Goal: Task Accomplishment & Management: Use online tool/utility

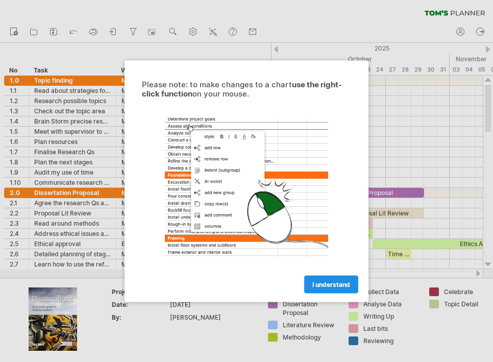
click at [326, 283] on span "I understand" at bounding box center [332, 284] width 38 height 8
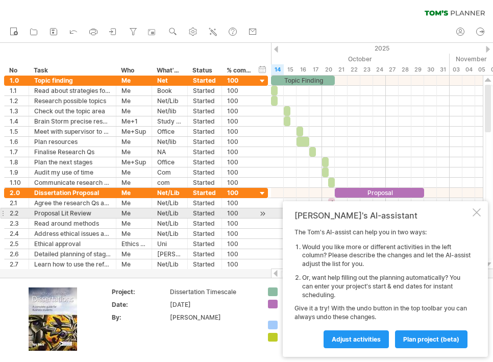
click at [478, 215] on div at bounding box center [477, 212] width 8 height 8
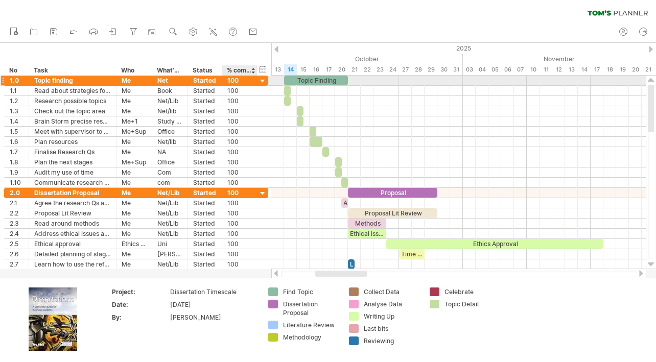
click at [238, 82] on div "100" at bounding box center [239, 81] width 25 height 10
click at [260, 82] on div at bounding box center [263, 82] width 10 height 10
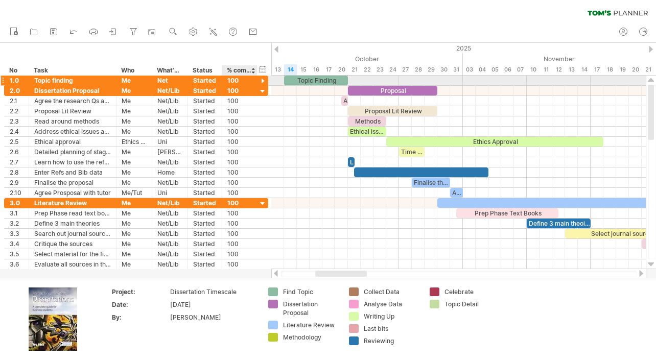
click at [260, 82] on div at bounding box center [263, 82] width 10 height 10
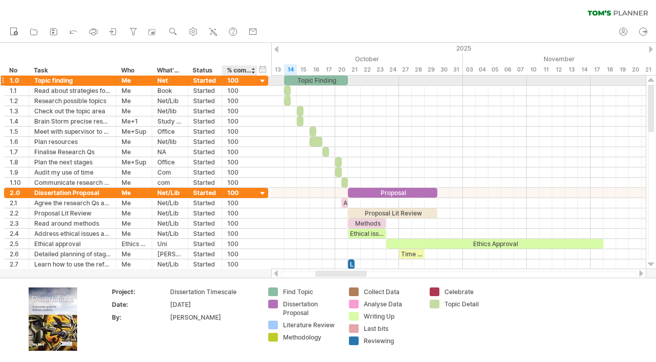
click at [260, 82] on div at bounding box center [263, 82] width 10 height 10
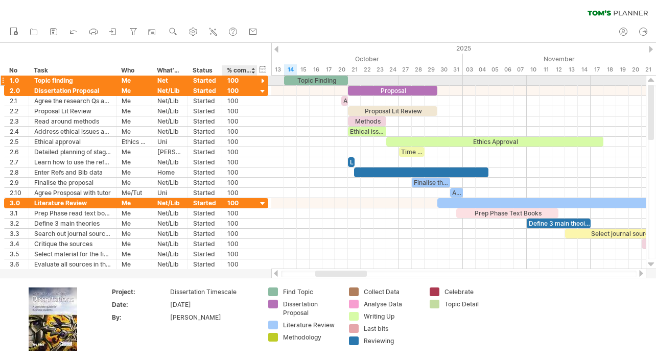
click at [260, 82] on div at bounding box center [263, 82] width 10 height 10
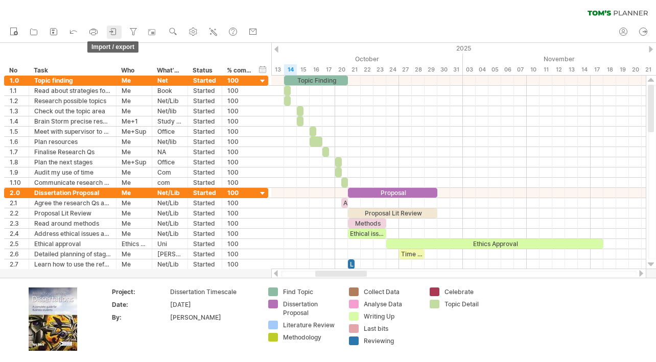
click at [116, 29] on icon at bounding box center [113, 32] width 5 height 6
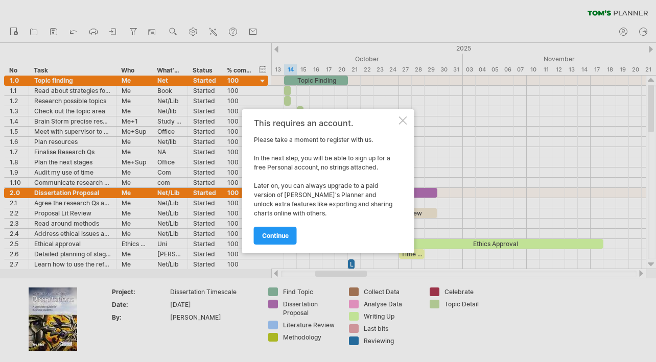
click at [402, 123] on div at bounding box center [403, 120] width 8 height 8
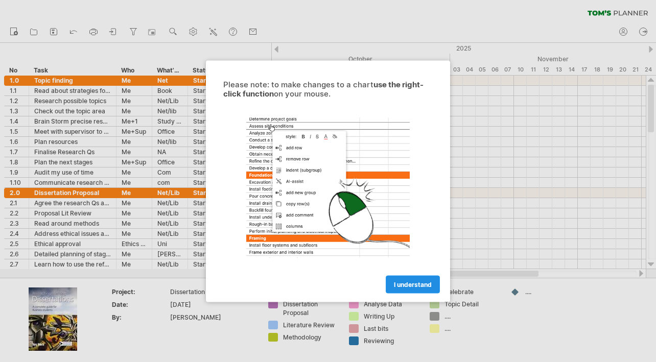
click at [410, 287] on span "I understand" at bounding box center [413, 284] width 38 height 8
